Goal: Information Seeking & Learning: Learn about a topic

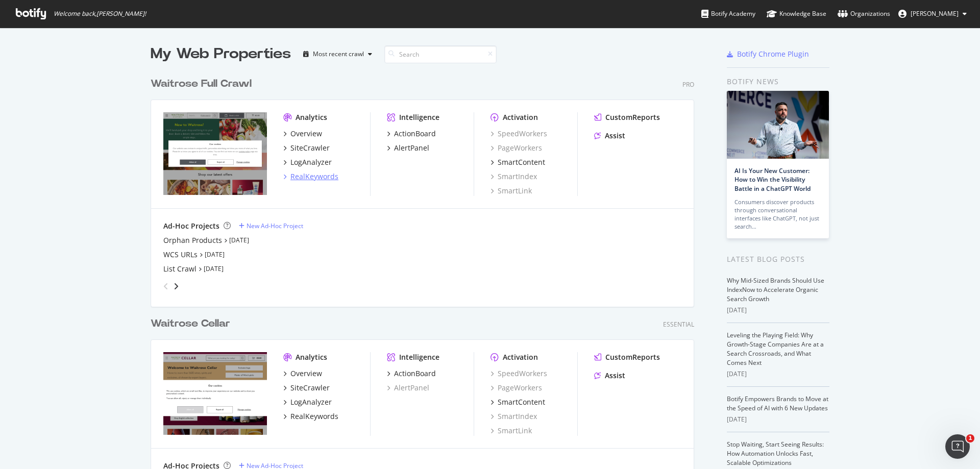
click at [317, 176] on div "RealKeywords" at bounding box center [314, 176] width 48 height 10
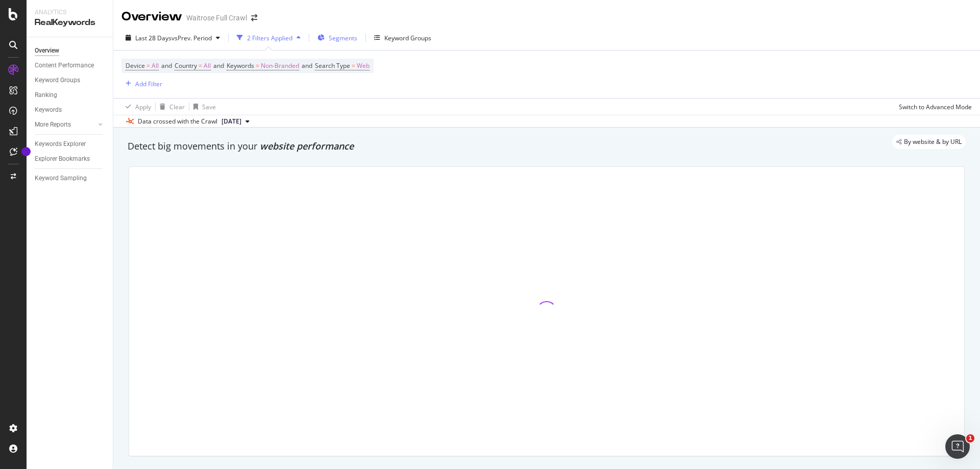
click at [341, 34] on span "Segments" at bounding box center [343, 38] width 29 height 9
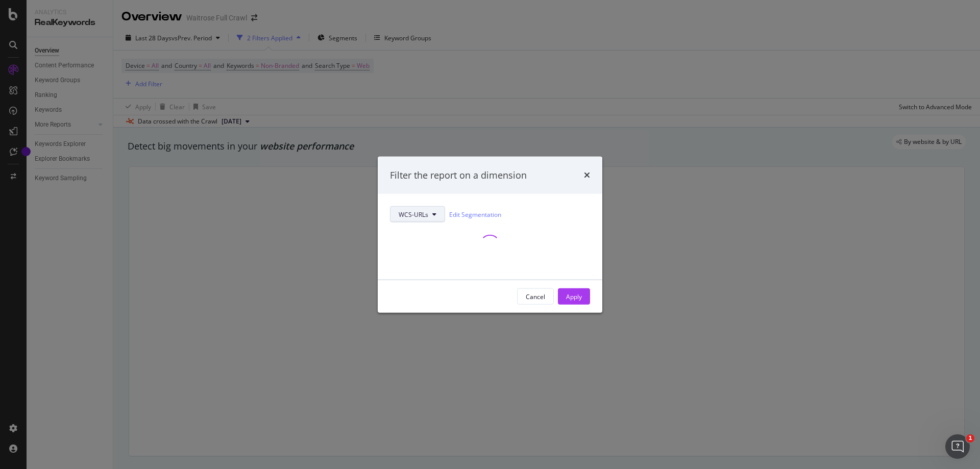
click at [422, 212] on div "WCS-URLs Edit Segmentation" at bounding box center [490, 236] width 200 height 61
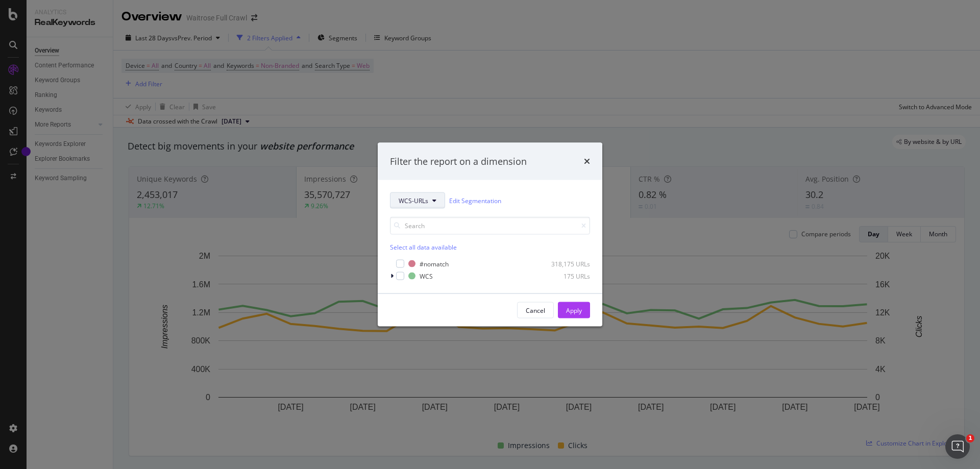
click at [414, 199] on span "WCS-URLs" at bounding box center [413, 200] width 30 height 9
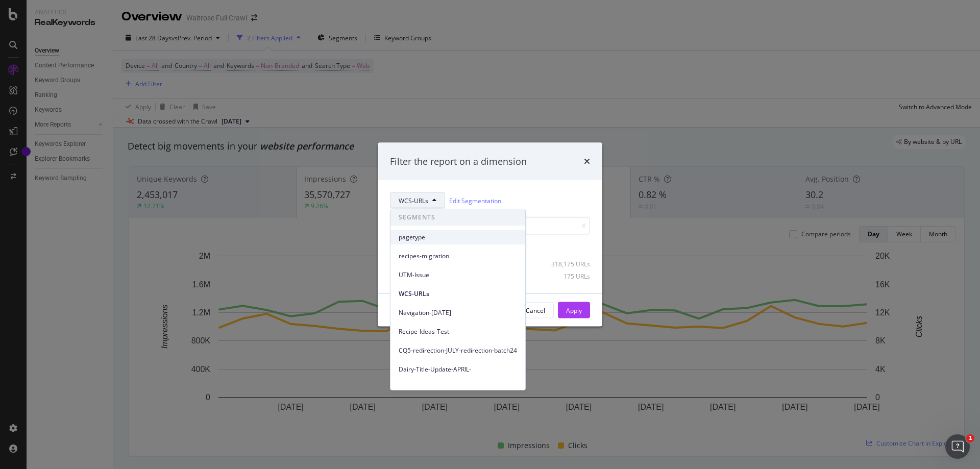
click at [423, 232] on div "pagetype" at bounding box center [457, 237] width 135 height 15
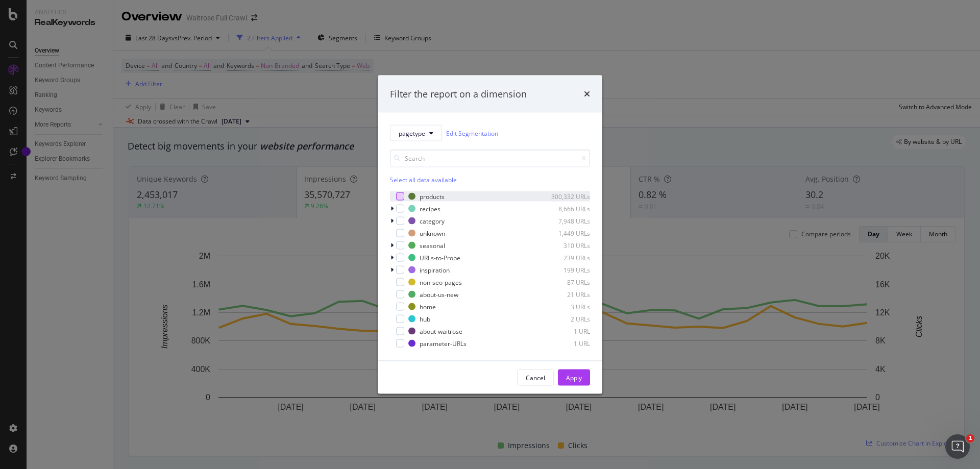
click at [396, 195] on div "modal" at bounding box center [400, 196] width 8 height 8
click at [573, 381] on div "Apply" at bounding box center [574, 377] width 16 height 9
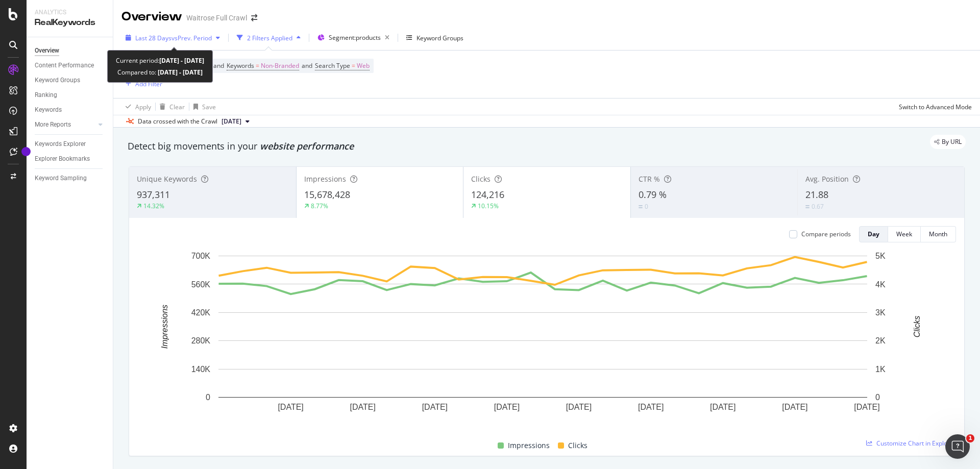
click at [183, 42] on div "Last 28 Days vs Prev. Period" at bounding box center [172, 37] width 103 height 15
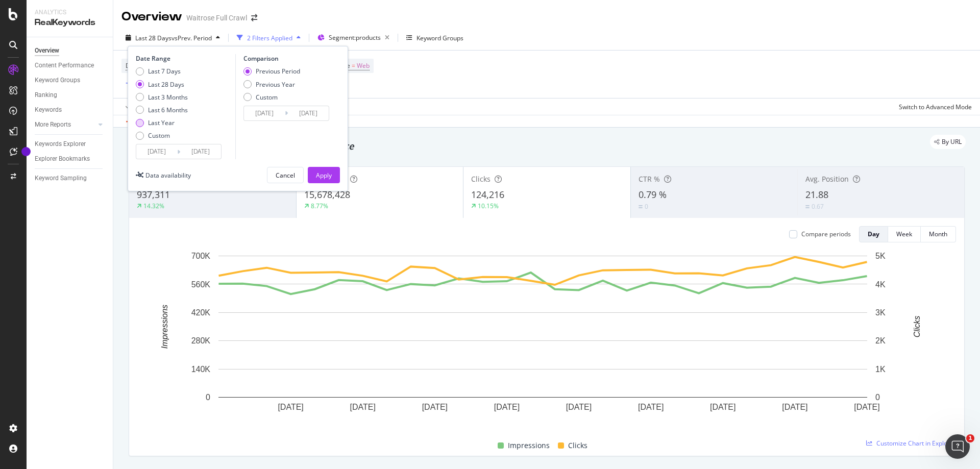
click at [140, 124] on div "Last Year" at bounding box center [140, 123] width 8 height 8
type input "[DATE]"
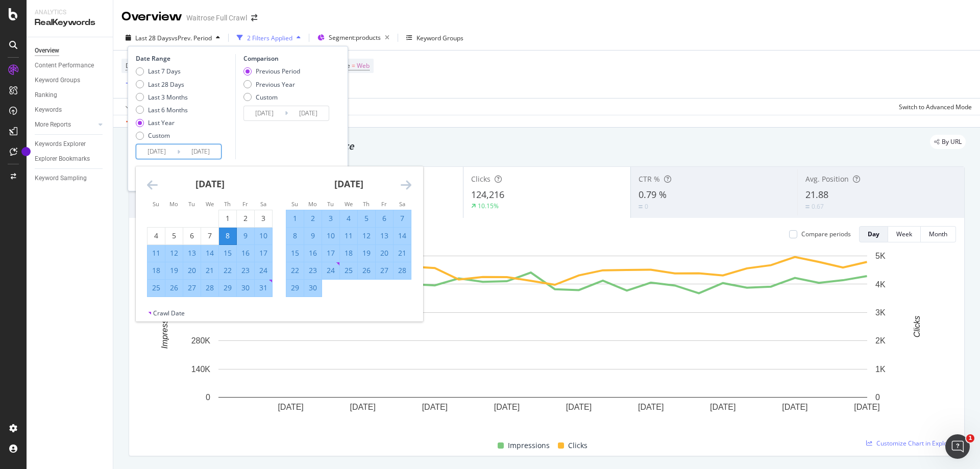
click at [163, 151] on input "[DATE]" at bounding box center [156, 151] width 41 height 14
click at [147, 185] on icon "Move backward to switch to the previous month." at bounding box center [152, 185] width 11 height 12
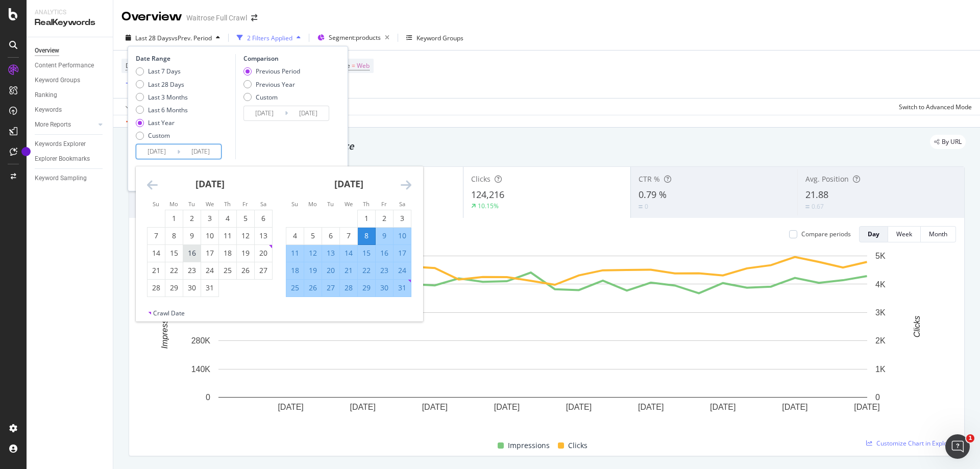
click at [194, 258] on div "16" at bounding box center [191, 253] width 17 height 10
type input "[DATE]"
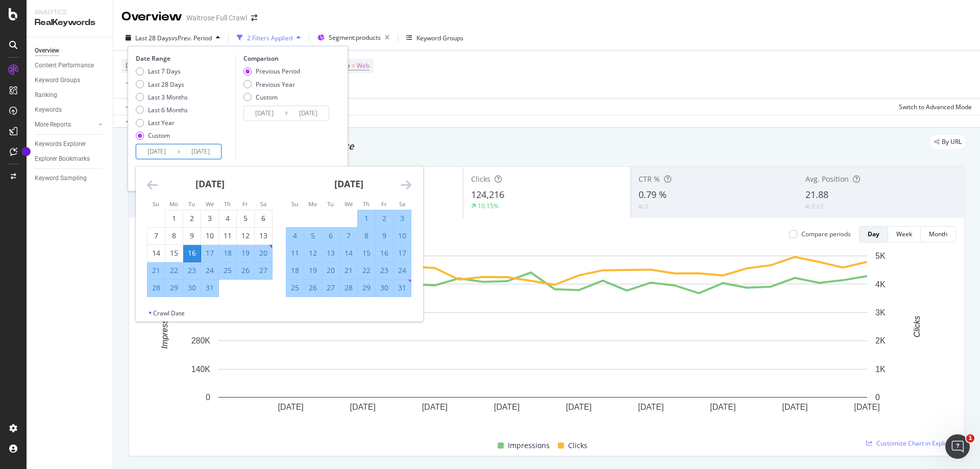
click at [292, 148] on div "Comparison Previous Period Previous Year Custom [DATE] Navigate forward to inte…" at bounding box center [283, 106] width 97 height 105
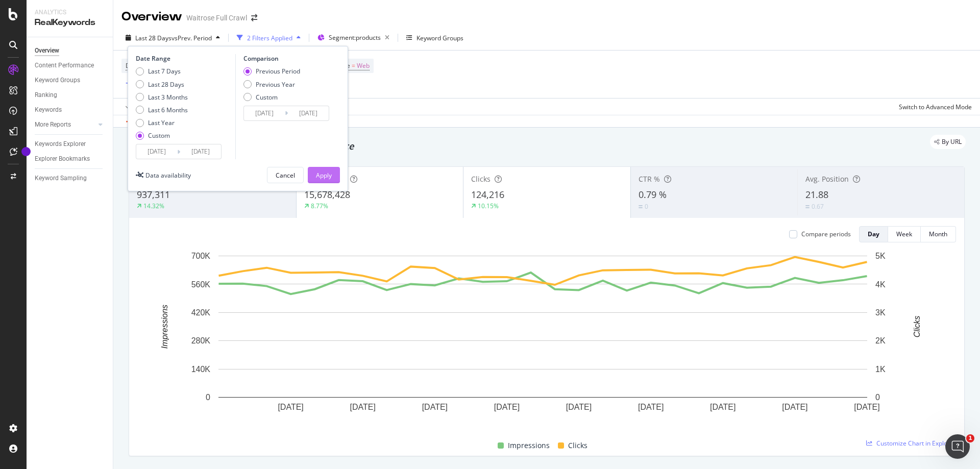
click at [319, 176] on div "Apply" at bounding box center [324, 175] width 16 height 9
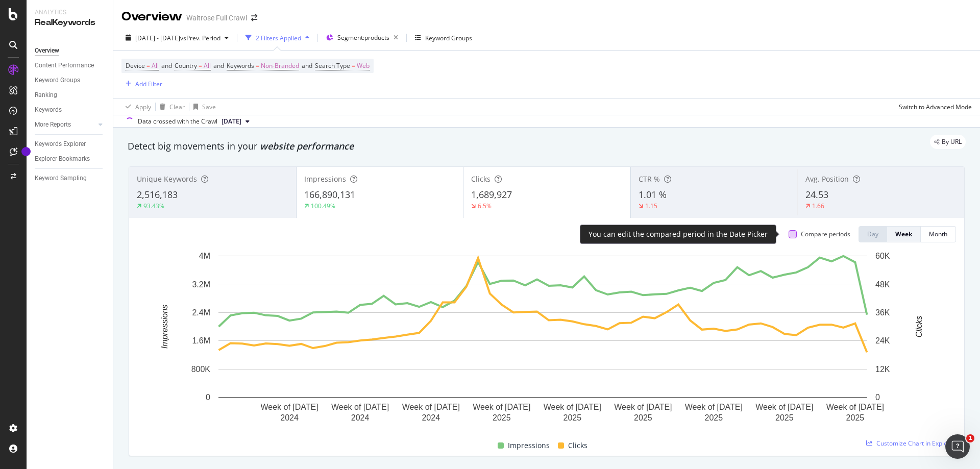
click at [788, 234] on div at bounding box center [792, 234] width 8 height 8
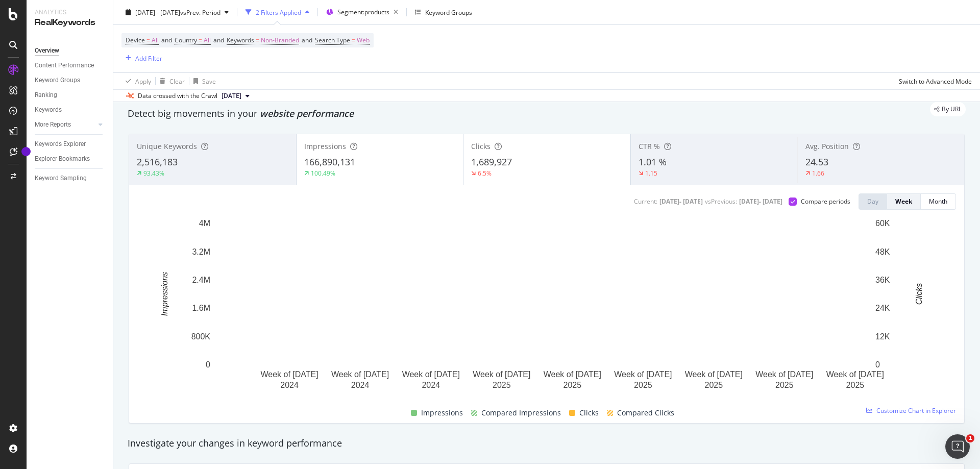
scroll to position [51, 0]
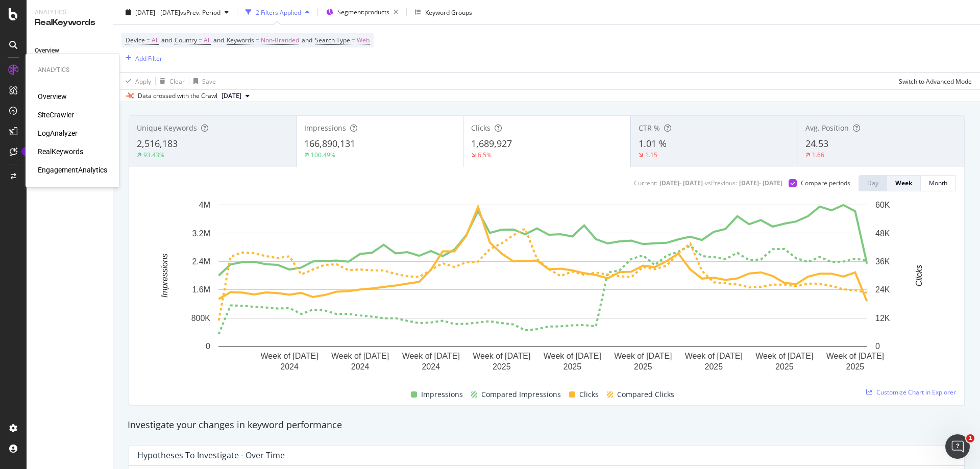
click at [45, 97] on div "Overview" at bounding box center [52, 96] width 29 height 10
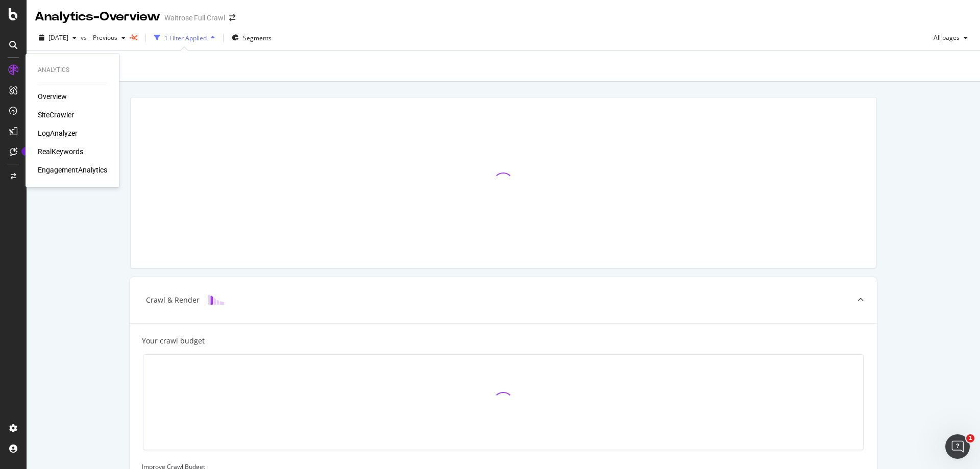
click at [46, 113] on div "SiteCrawler" at bounding box center [56, 115] width 36 height 10
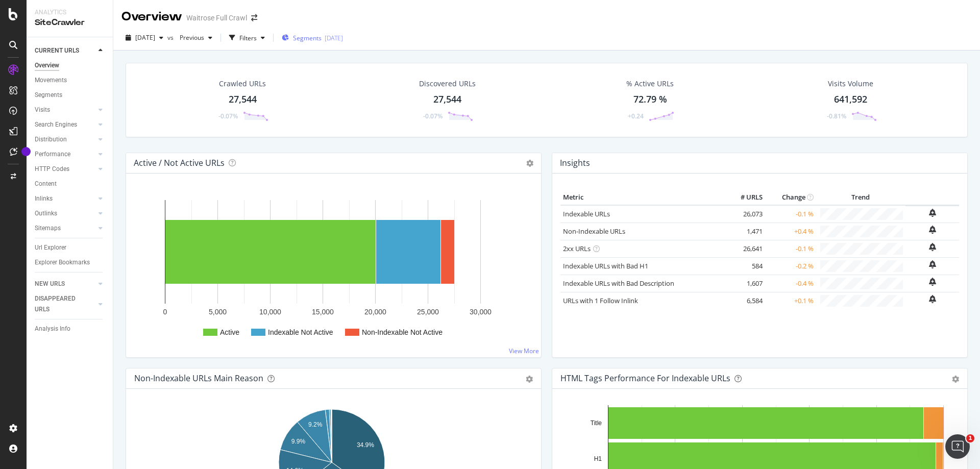
click at [319, 38] on span "Segments" at bounding box center [307, 38] width 29 height 9
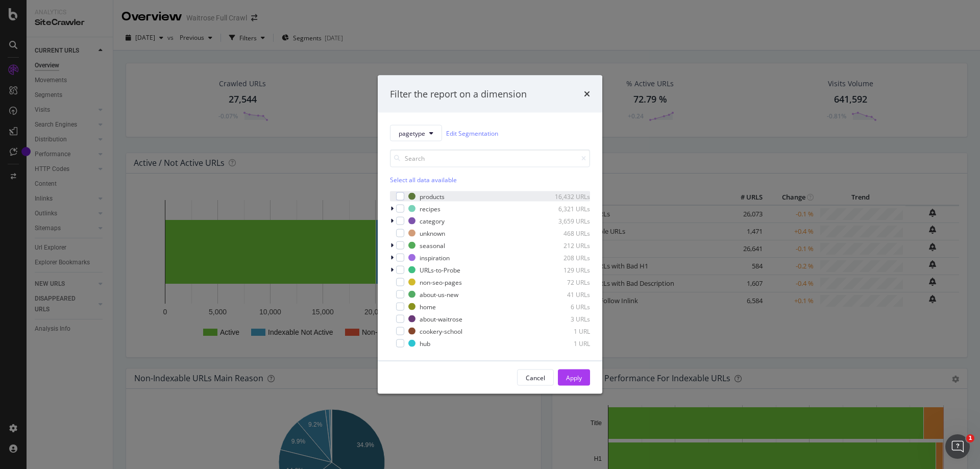
click at [405, 194] on div "products 16,432 URLs" at bounding box center [490, 196] width 200 height 10
click at [580, 381] on div "Apply" at bounding box center [574, 377] width 16 height 9
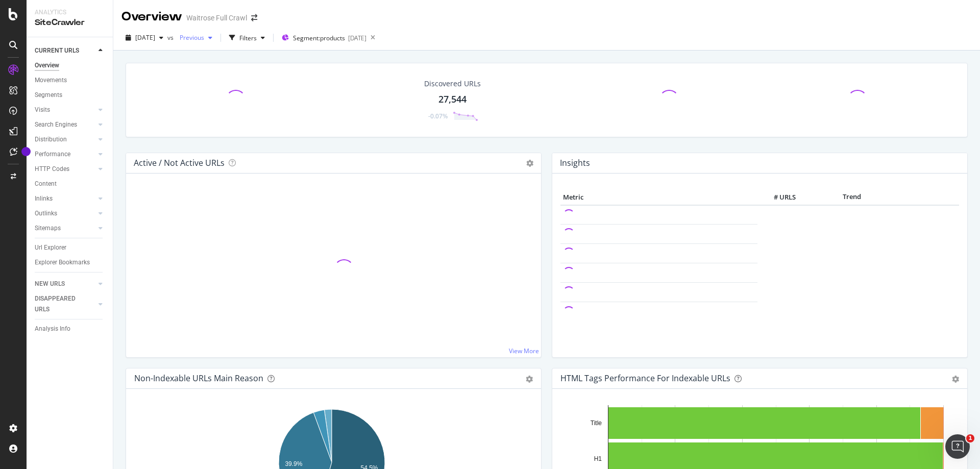
click at [204, 34] on span "Previous" at bounding box center [190, 37] width 29 height 9
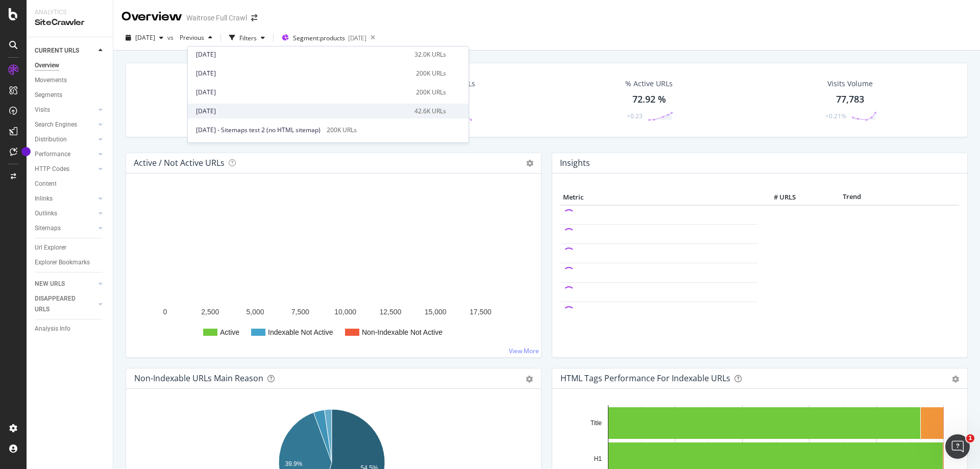
scroll to position [408, 0]
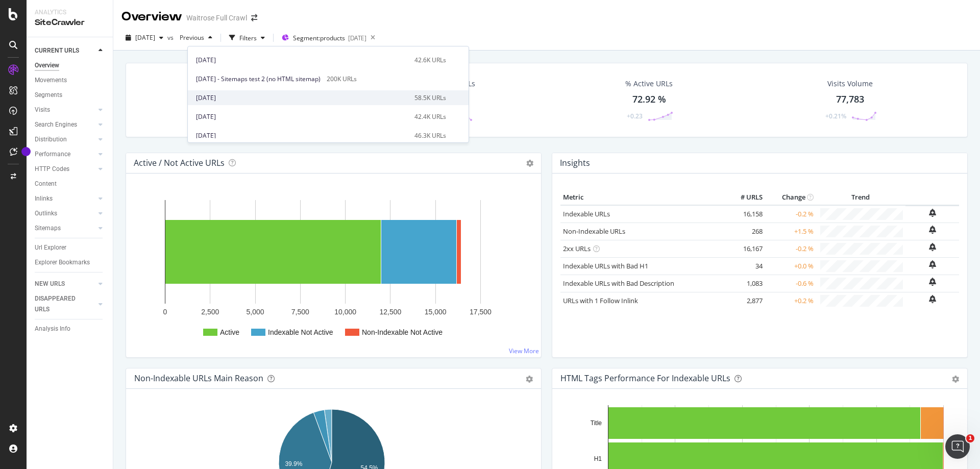
click at [261, 91] on div "[DATE] 58.5K URLs" at bounding box center [328, 97] width 281 height 15
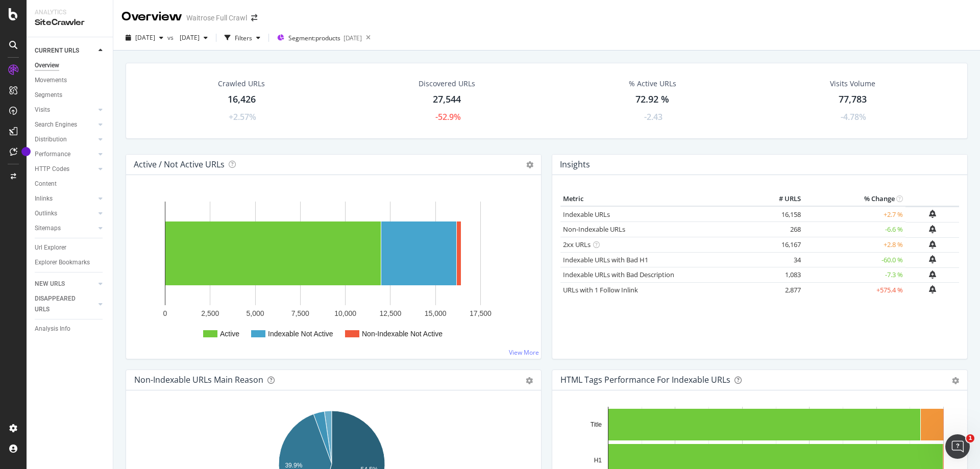
drag, startPoint x: 54, startPoint y: 78, endPoint x: 567, endPoint y: 222, distance: 532.7
click at [54, 78] on div "Movements" at bounding box center [51, 80] width 32 height 11
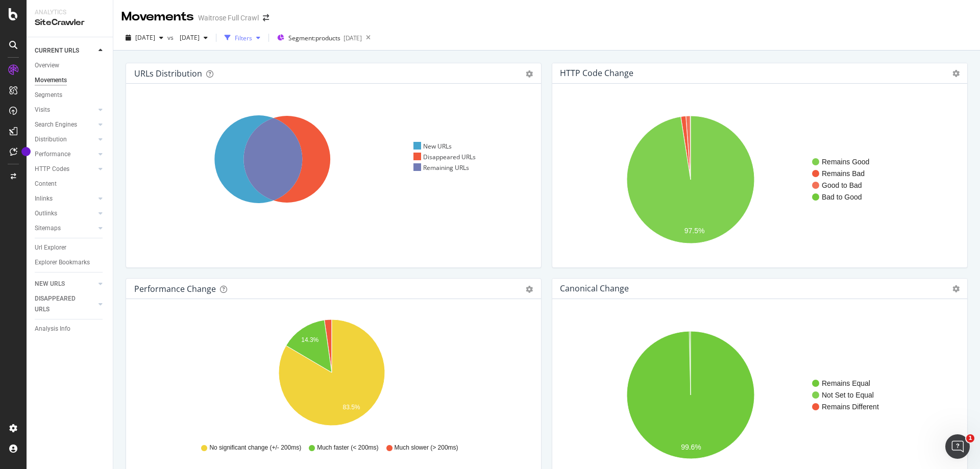
click at [252, 39] on div "Filters" at bounding box center [243, 38] width 17 height 9
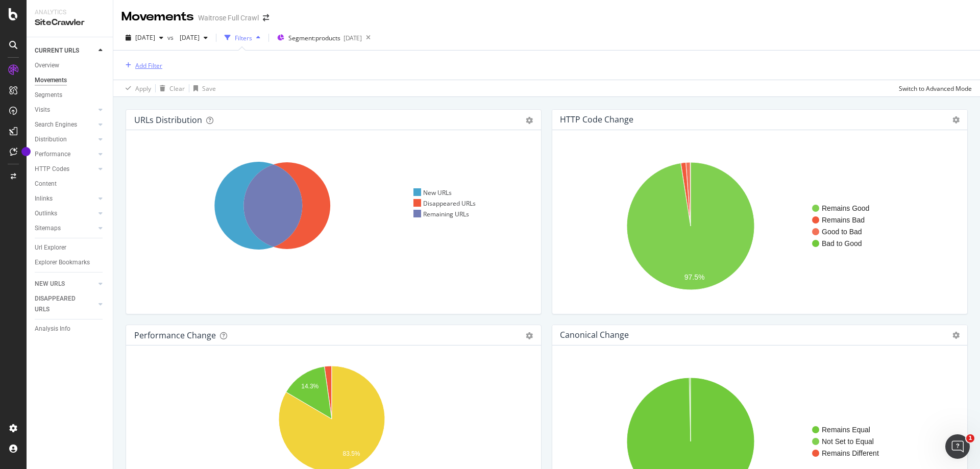
click at [145, 61] on div "Add Filter" at bounding box center [148, 65] width 27 height 9
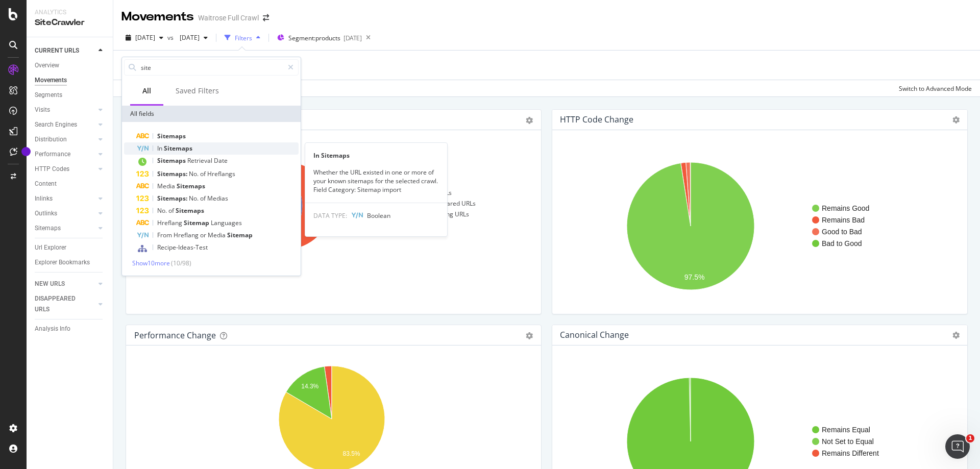
type input "site"
click at [199, 147] on div "In Sitemaps" at bounding box center [217, 148] width 162 height 12
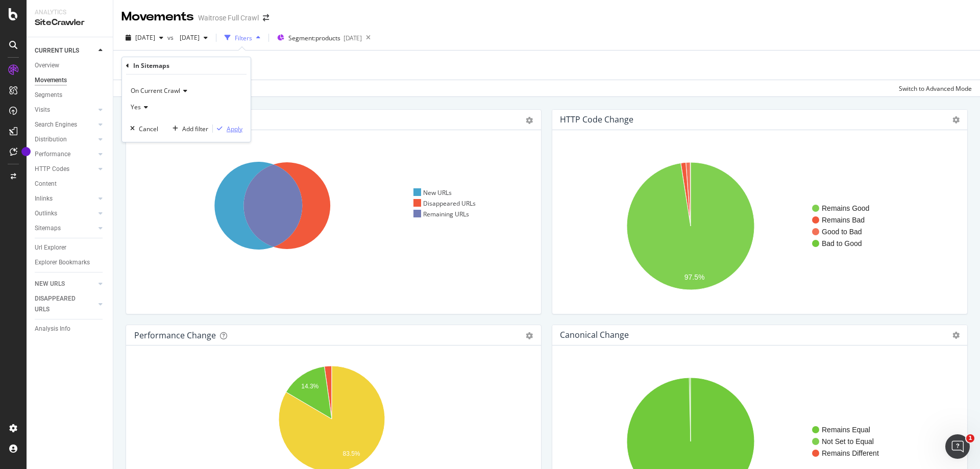
click at [233, 129] on div "Apply" at bounding box center [235, 128] width 16 height 9
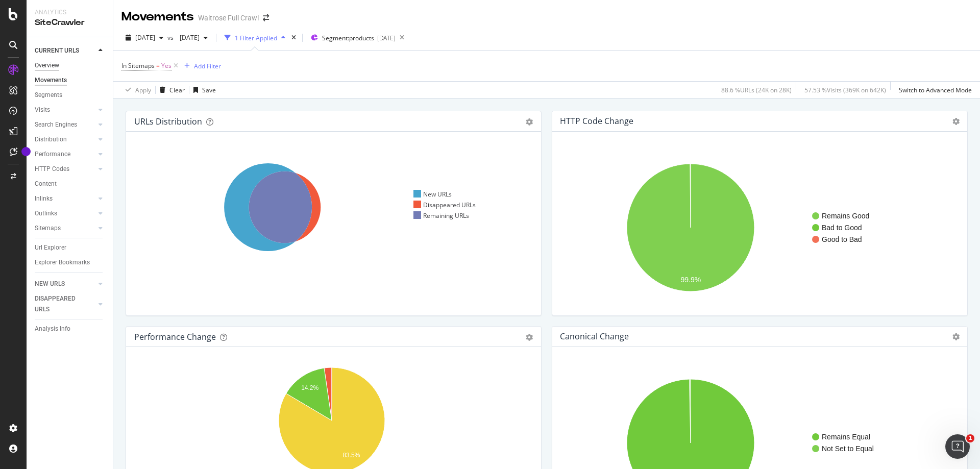
click at [49, 63] on div "Overview" at bounding box center [47, 65] width 24 height 11
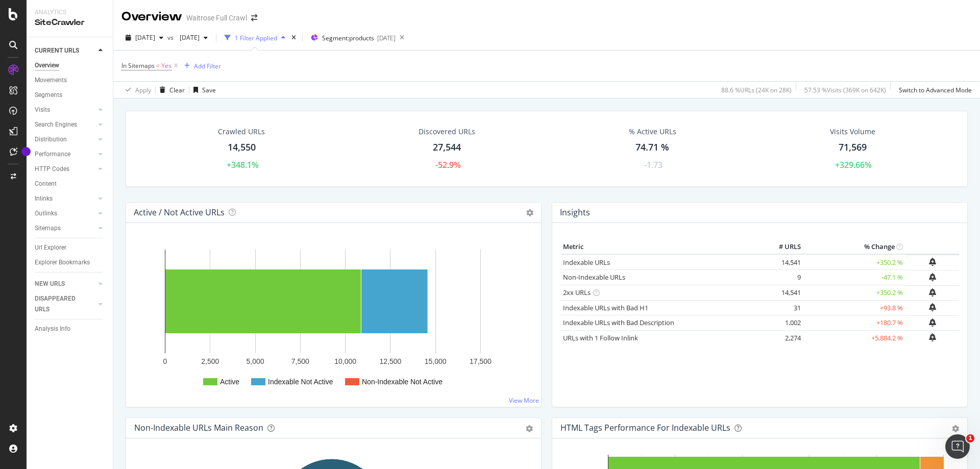
click at [712, 261] on div "Indexable URLs" at bounding box center [661, 263] width 197 height 10
click at [68, 153] on div "RealKeywords" at bounding box center [60, 151] width 45 height 10
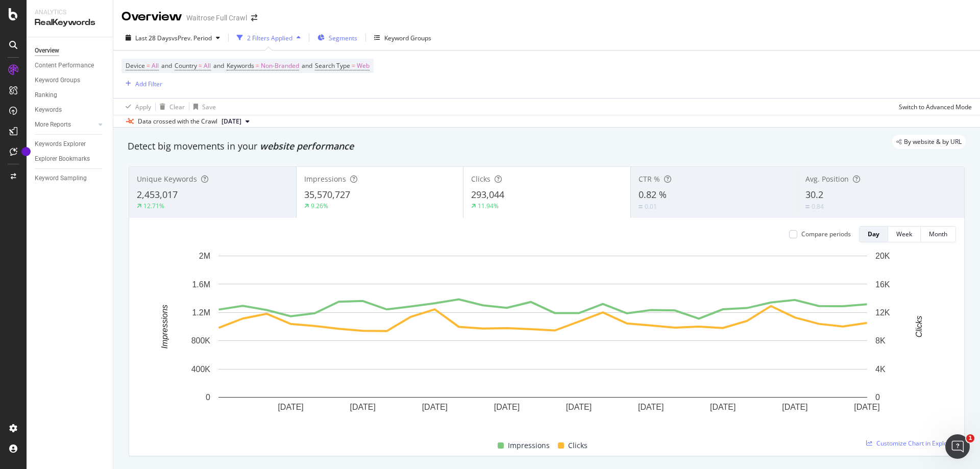
click at [353, 40] on span "Segments" at bounding box center [343, 38] width 29 height 9
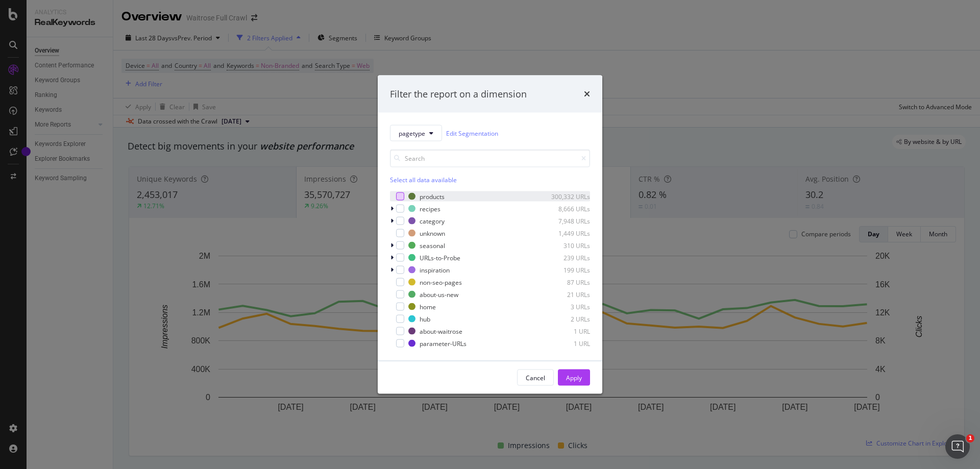
click at [397, 200] on div "modal" at bounding box center [400, 196] width 8 height 8
click at [573, 375] on div "Apply" at bounding box center [574, 377] width 16 height 9
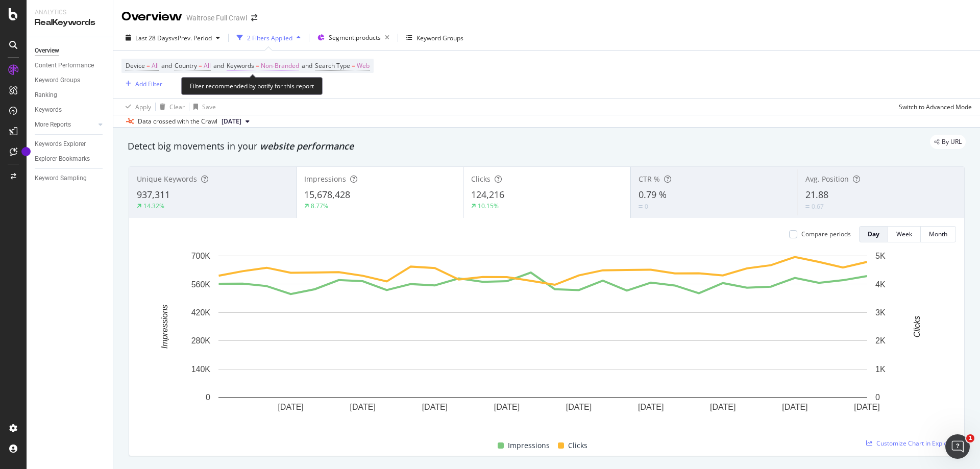
click at [280, 68] on span "Non-Branded" at bounding box center [280, 66] width 38 height 14
click at [291, 90] on icon "button" at bounding box center [290, 90] width 4 height 6
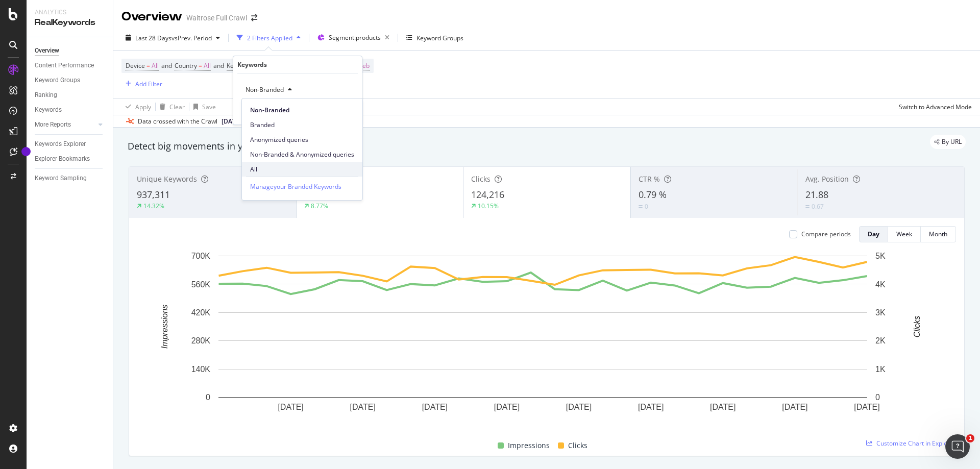
click at [263, 165] on span "All" at bounding box center [302, 169] width 104 height 9
click at [347, 112] on div "Apply" at bounding box center [346, 111] width 16 height 9
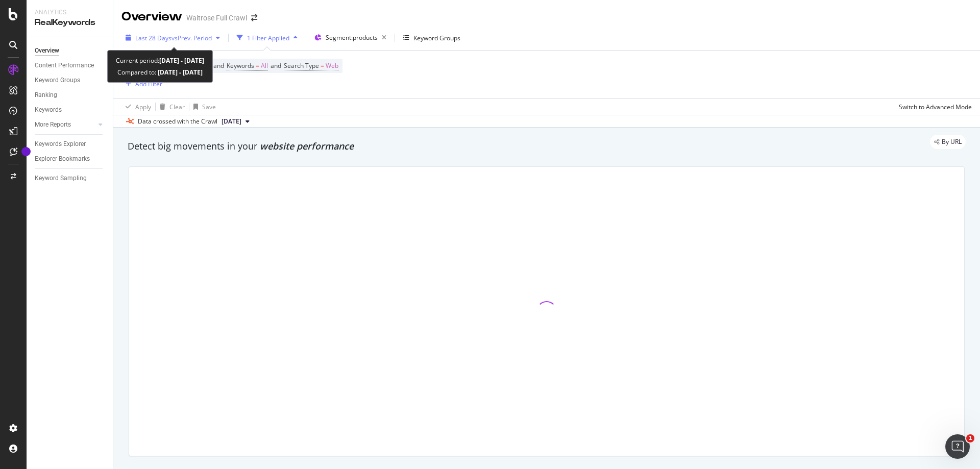
click at [192, 37] on span "vs Prev. Period" at bounding box center [191, 38] width 40 height 9
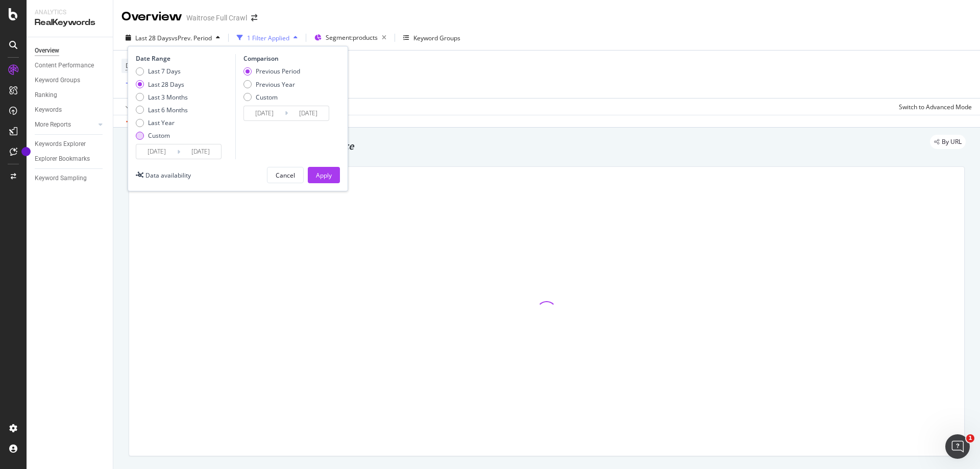
click at [144, 137] on div "Custom" at bounding box center [162, 135] width 52 height 9
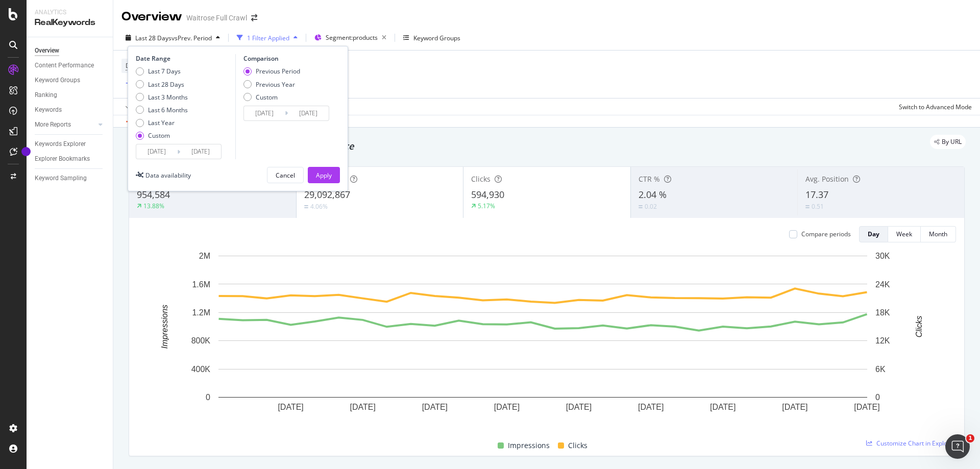
click at [155, 148] on input "[DATE]" at bounding box center [156, 151] width 41 height 14
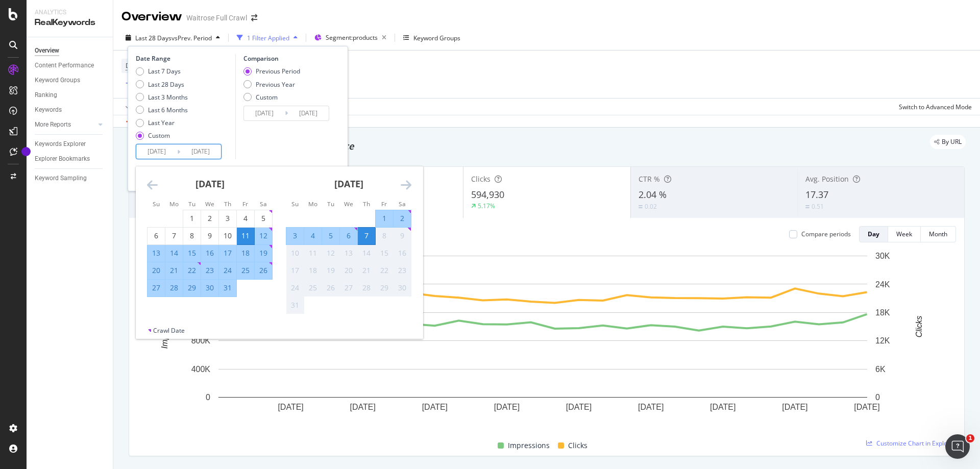
click at [211, 251] on div "16" at bounding box center [209, 253] width 17 height 10
type input "[DATE]"
click at [285, 149] on div "Comparison Previous Period Previous Year Custom [DATE] Navigate forward to inte…" at bounding box center [283, 106] width 97 height 105
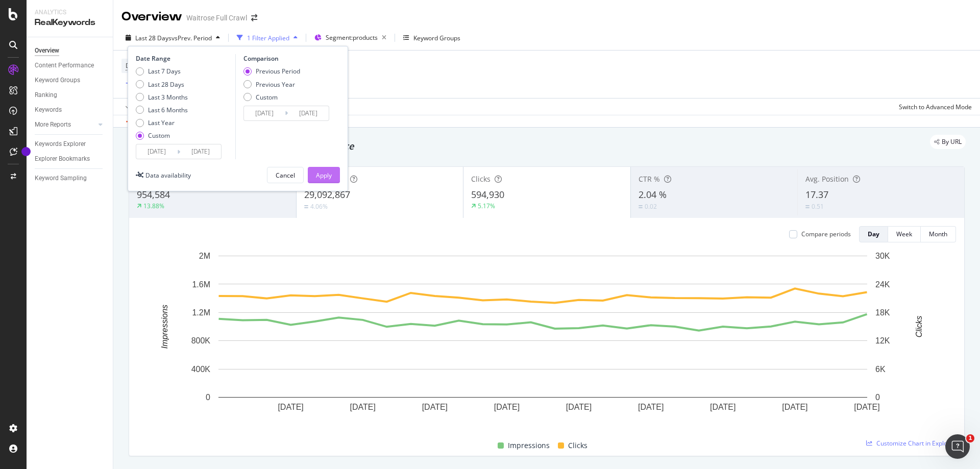
click at [329, 177] on div "Apply" at bounding box center [324, 175] width 16 height 9
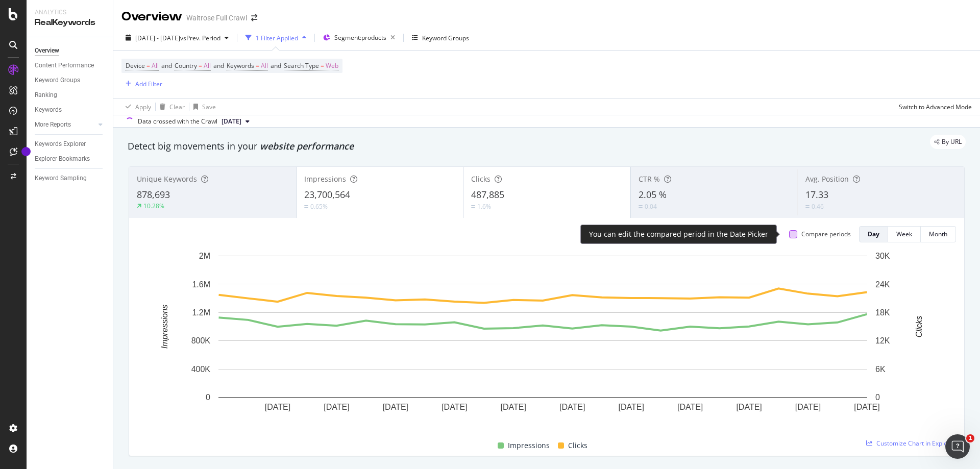
click at [789, 233] on div at bounding box center [793, 234] width 8 height 8
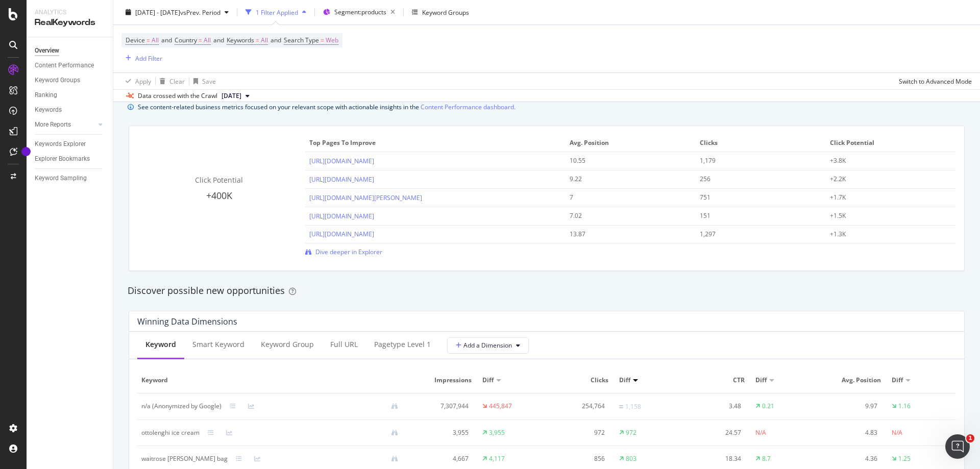
scroll to position [306, 0]
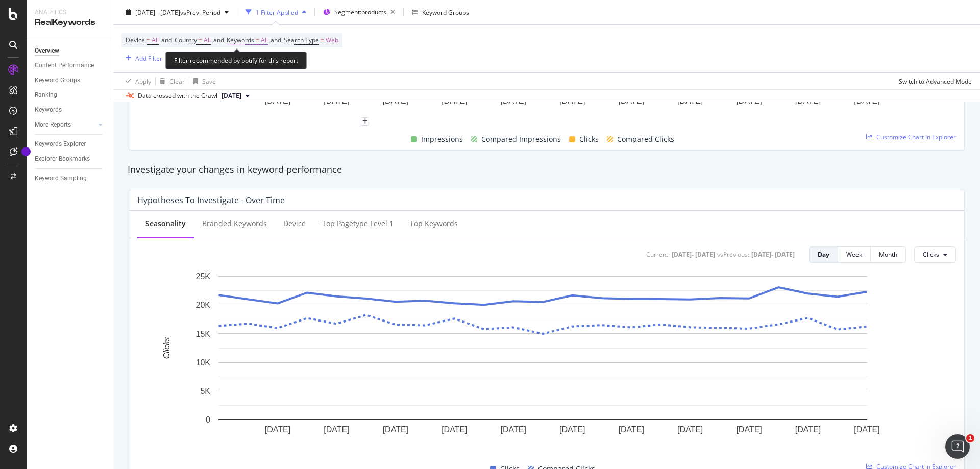
click at [253, 41] on span "Keywords" at bounding box center [241, 40] width 28 height 9
click at [251, 62] on span "All" at bounding box center [246, 64] width 11 height 9
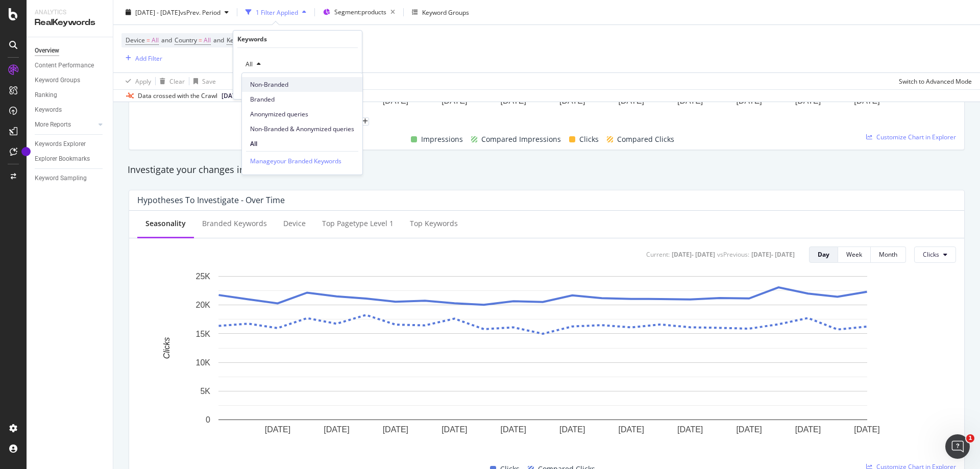
click at [264, 86] on span "Non-Branded" at bounding box center [302, 84] width 104 height 9
click at [351, 86] on div "Apply" at bounding box center [346, 86] width 16 height 9
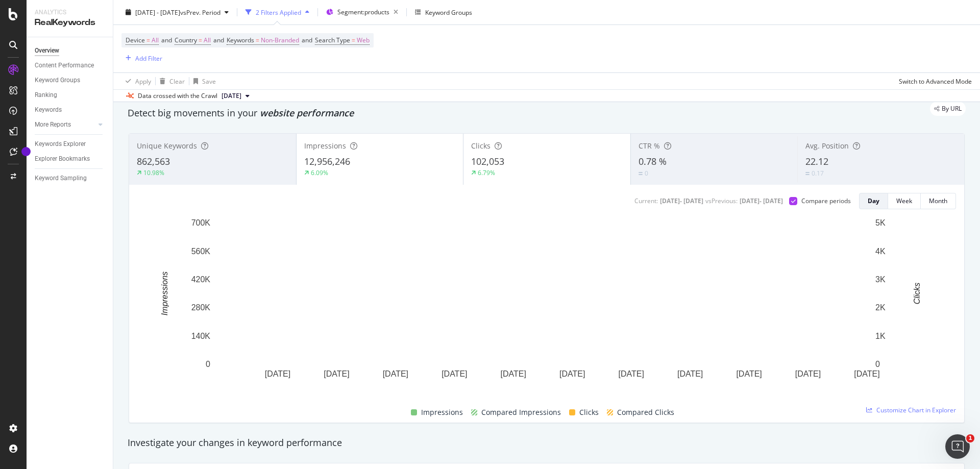
scroll to position [51, 0]
